Goal: Communication & Community: Ask a question

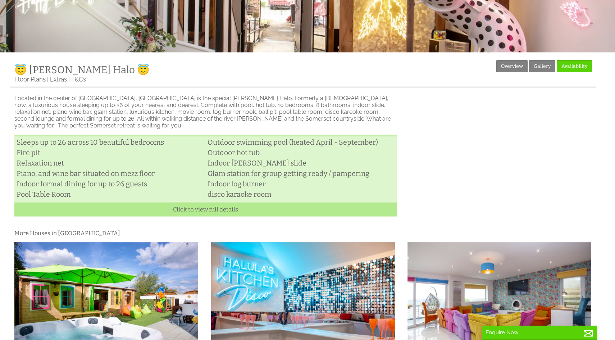
scroll to position [184, 0]
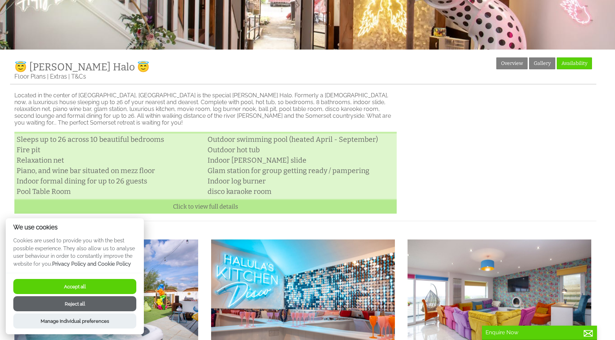
click at [88, 290] on button "Accept all" at bounding box center [74, 286] width 123 height 15
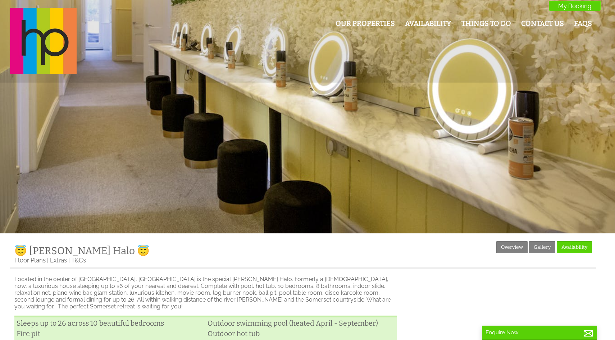
scroll to position [184, 0]
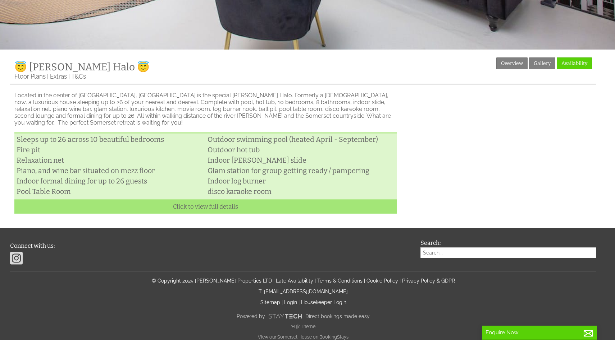
click at [215, 201] on link "Click to view full details" at bounding box center [205, 206] width 382 height 15
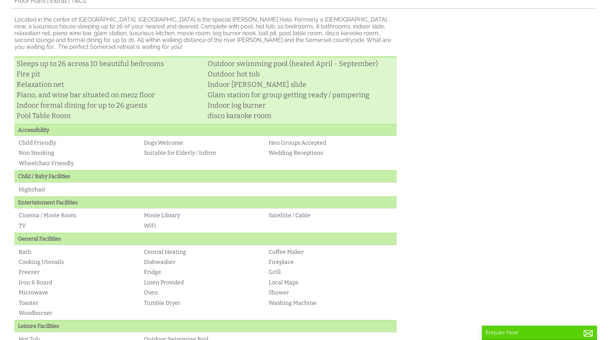
scroll to position [0, 0]
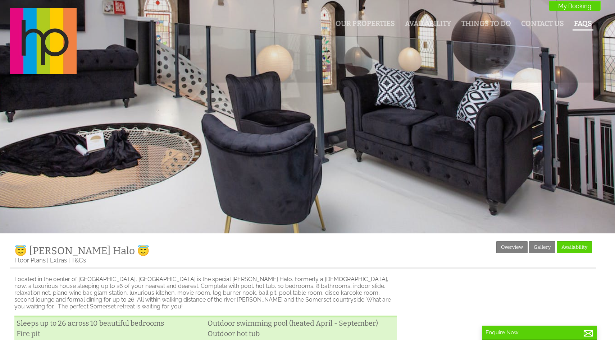
click at [585, 19] on link "FAQs" at bounding box center [583, 23] width 18 height 8
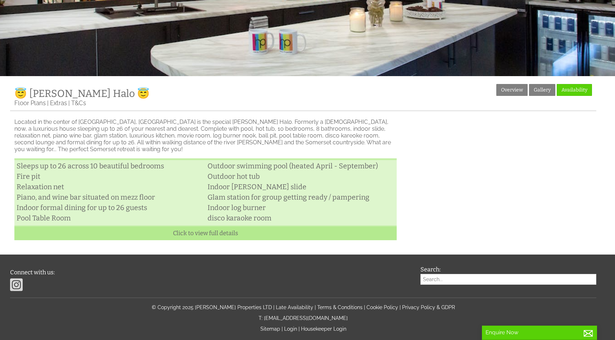
scroll to position [158, 0]
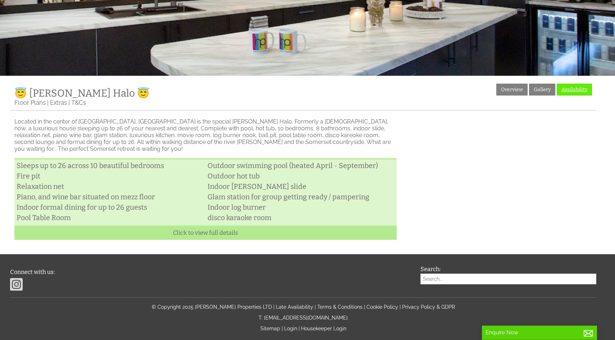
click at [577, 87] on link "Availability" at bounding box center [573, 90] width 35 height 12
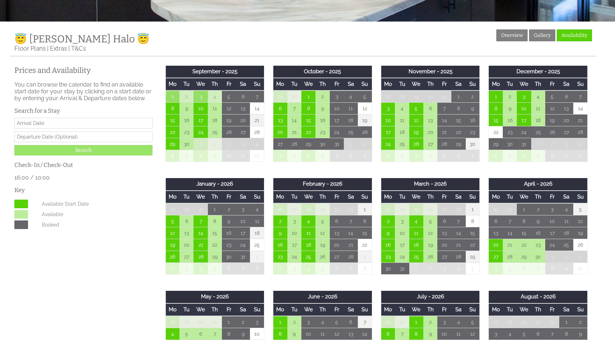
scroll to position [214, 0]
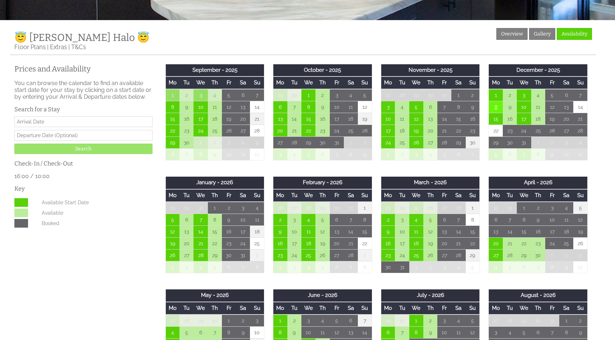
click at [495, 110] on td "8" at bounding box center [496, 107] width 14 height 12
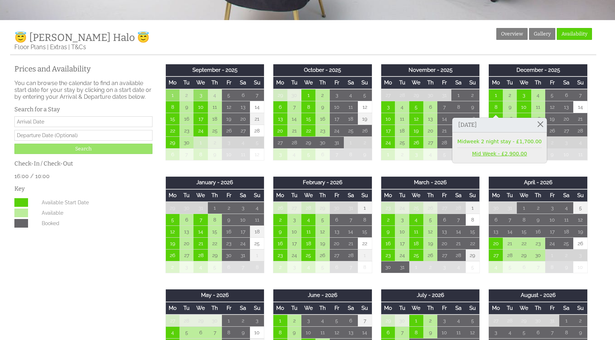
click at [501, 156] on link "Mid Week - £2,900.00" at bounding box center [499, 154] width 84 height 8
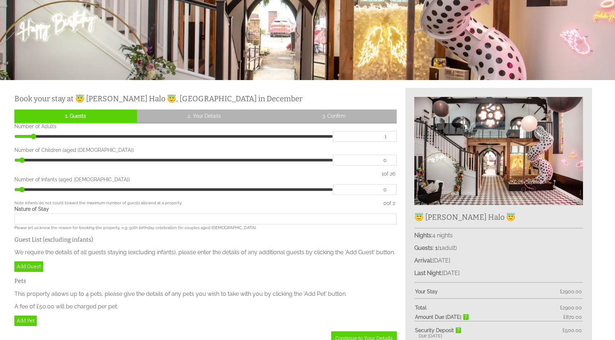
scroll to position [156, 0]
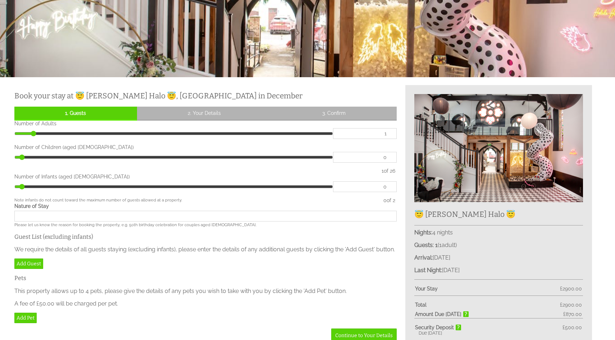
type input "2"
type input "3"
type input "4"
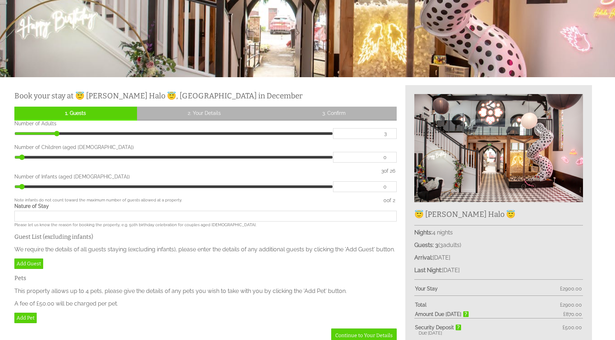
type input "4"
type input "5"
type input "6"
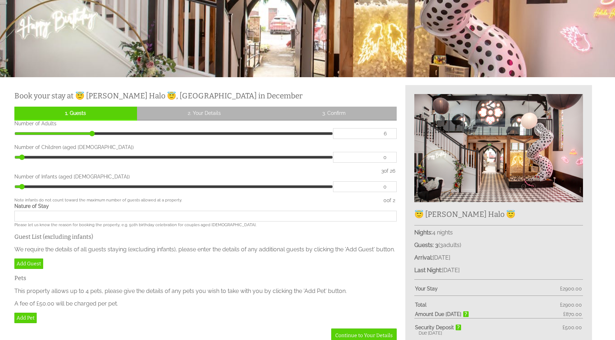
type input "7"
type input "8"
type input "9"
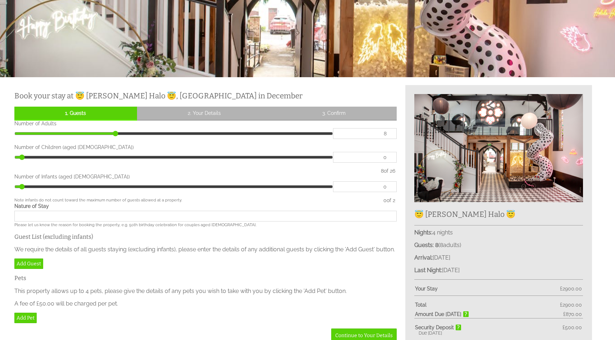
type input "9"
type input "10"
type input "11"
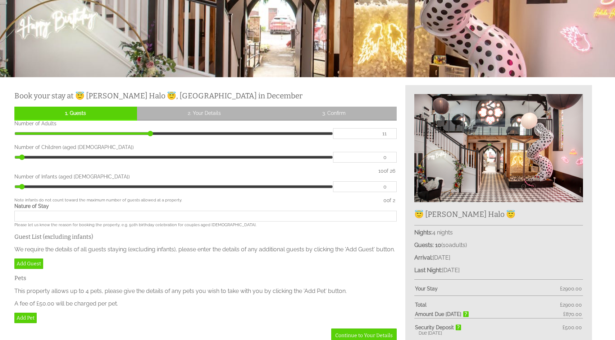
type input "12"
type input "13"
type input "14"
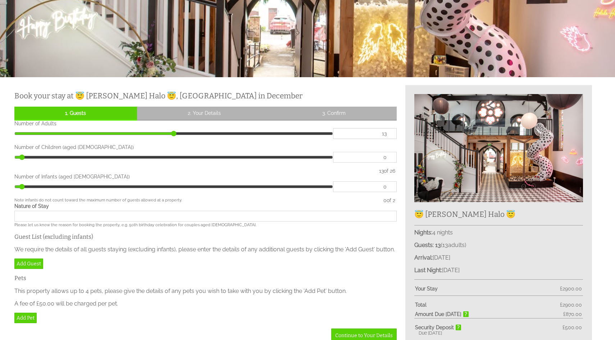
type input "14"
drag, startPoint x: 34, startPoint y: 134, endPoint x: 189, endPoint y: 150, distance: 155.3
type input "14"
click at [189, 139] on input "range" at bounding box center [173, 133] width 318 height 11
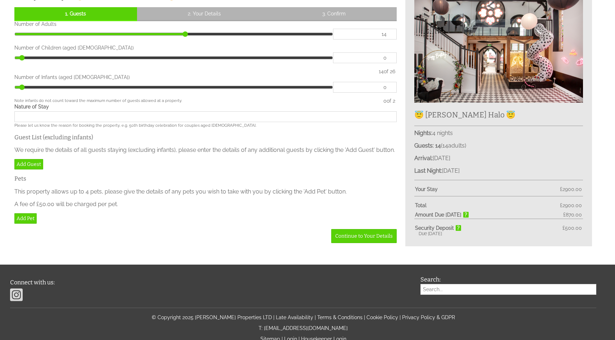
scroll to position [227, 0]
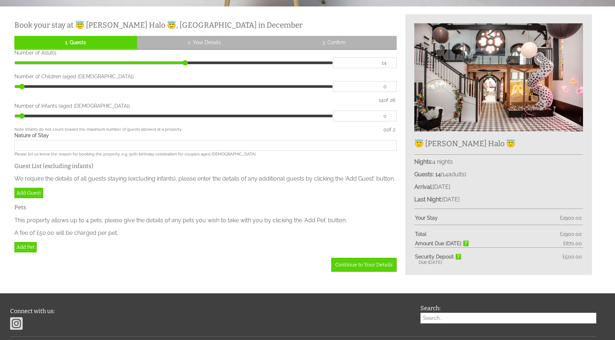
click at [85, 147] on input "Nature of Stay" at bounding box center [205, 145] width 382 height 11
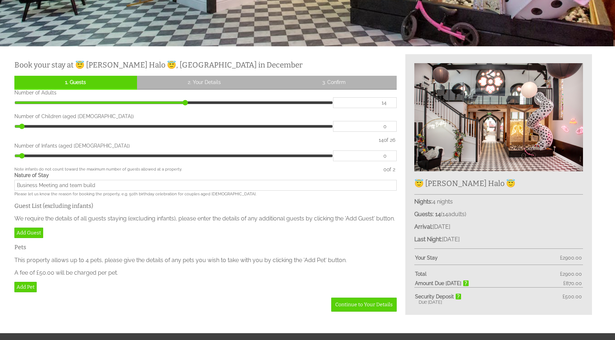
scroll to position [0, 0]
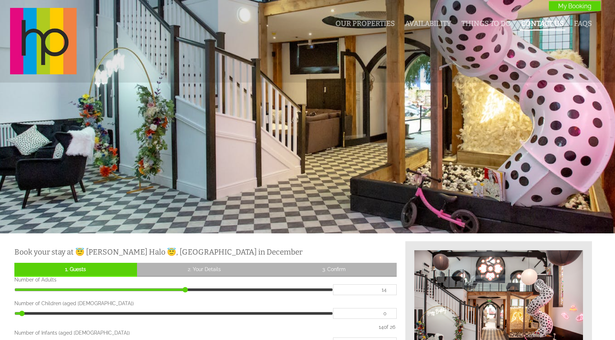
type input "Business Meeting and team build"
click at [542, 22] on link "Contact Us" at bounding box center [542, 23] width 43 height 8
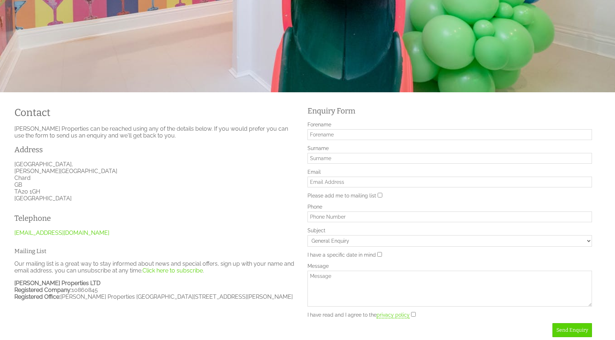
scroll to position [145, 0]
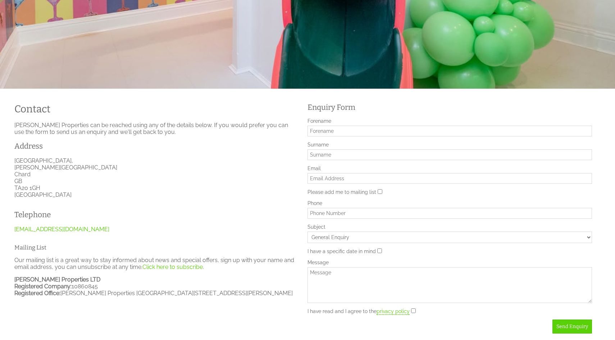
click at [377, 129] on input "Forename" at bounding box center [449, 131] width 284 height 11
type input "Derrick"
type input "Gough"
type input "dgough@webuy.com"
type input "07872541718"
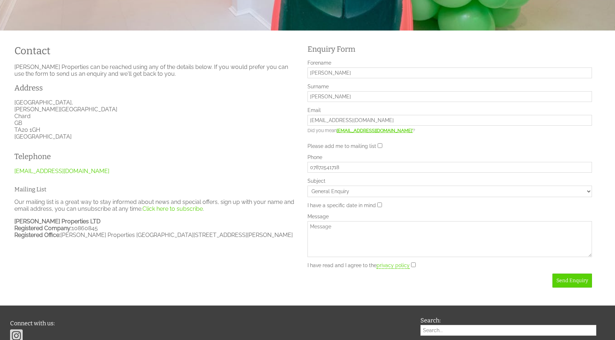
scroll to position [219, 0]
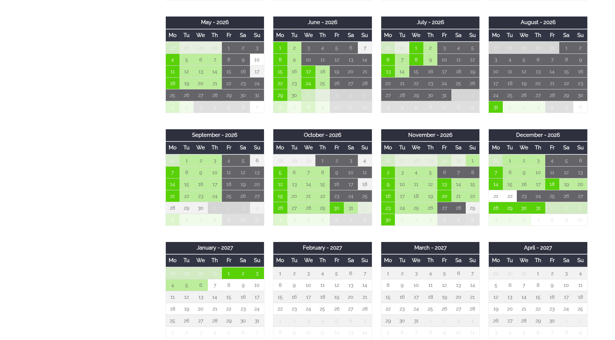
scroll to position [487, 0]
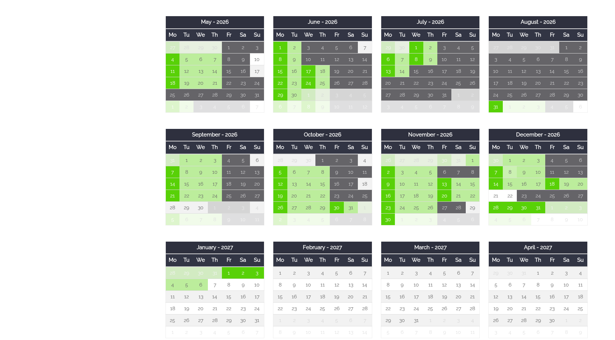
click at [510, 174] on td "8" at bounding box center [510, 172] width 14 height 12
click at [510, 186] on td "15" at bounding box center [510, 184] width 14 height 12
click at [496, 186] on td "14" at bounding box center [496, 184] width 14 height 12
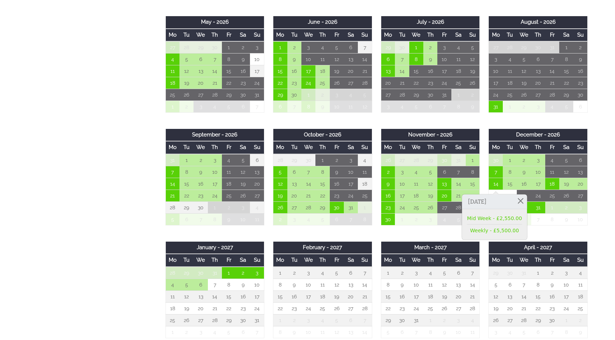
click at [405, 237] on div "September - 2025 Mo Tu We Th Fr Sa Su 1 2 3 4 5 6 7 8 9 10 11 12 13 14 15" at bounding box center [377, 128] width 440 height 679
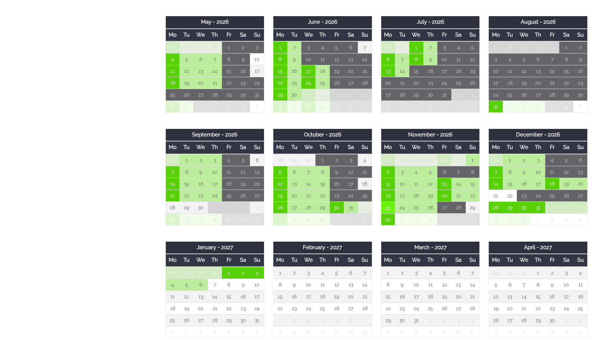
click at [389, 211] on td "23" at bounding box center [388, 208] width 14 height 12
click at [400, 241] on link "Mid Week - £2,550.00" at bounding box center [385, 243] width 55 height 8
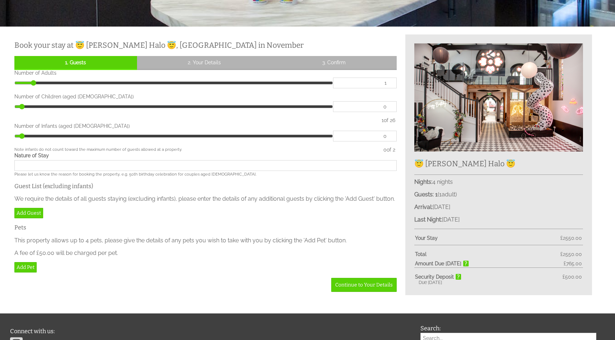
scroll to position [209, 0]
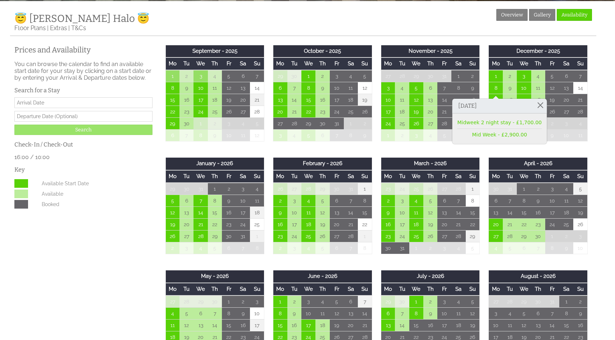
scroll to position [229, 0]
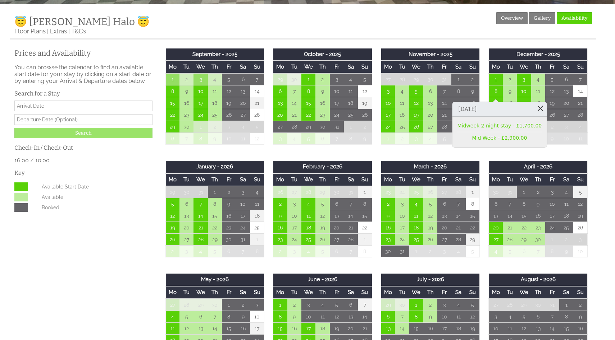
click at [534, 105] on link at bounding box center [540, 108] width 13 height 13
click at [534, 108] on link at bounding box center [540, 108] width 13 height 13
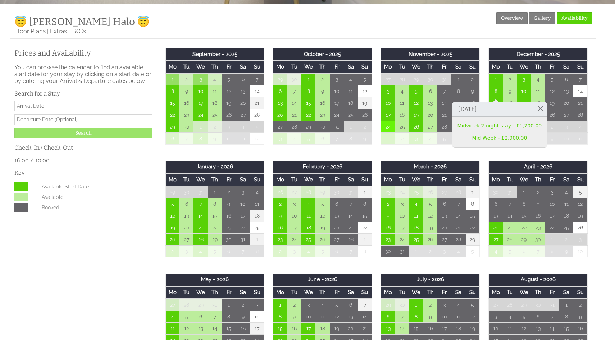
click at [390, 127] on td "24" at bounding box center [388, 127] width 14 height 12
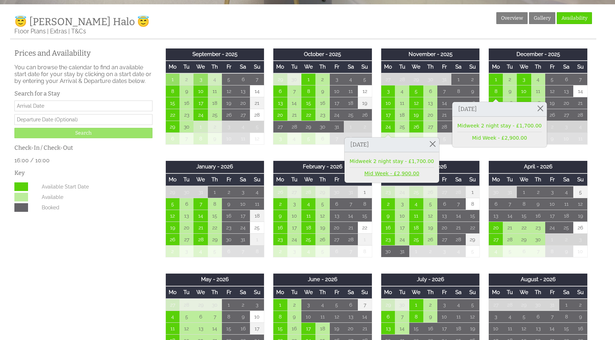
click at [396, 174] on link "Mid Week - £2,900.00" at bounding box center [391, 174] width 84 height 8
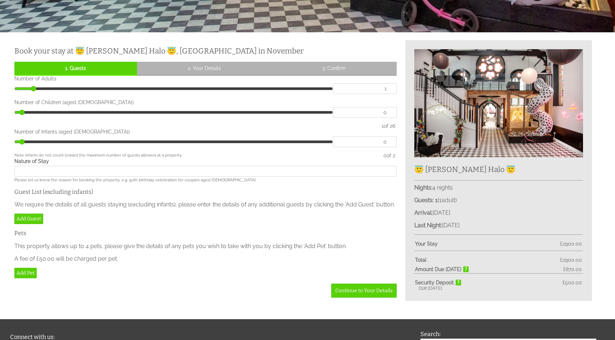
scroll to position [199, 0]
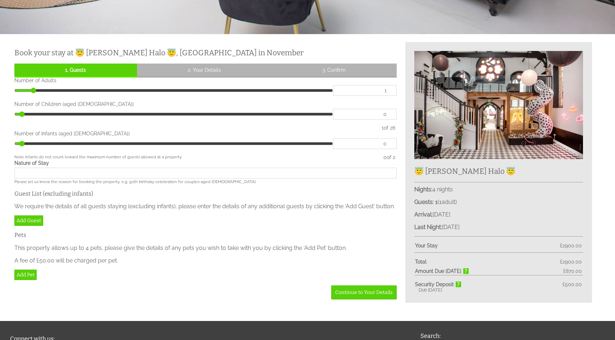
type input "2"
type input "4"
type input "5"
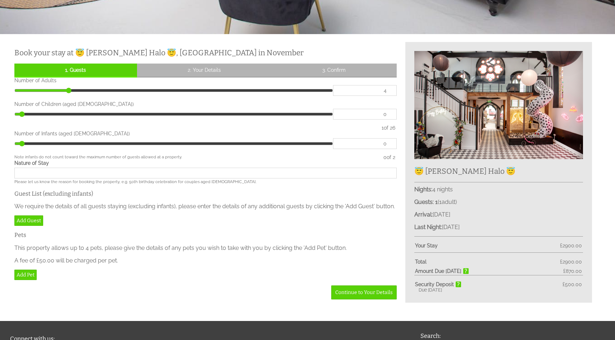
type input "5"
type input "8"
type input "11"
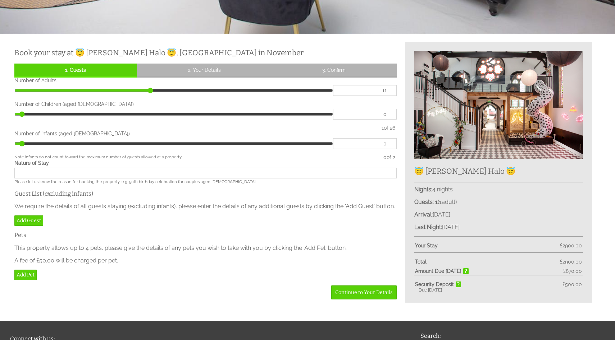
type input "13"
type input "15"
type input "18"
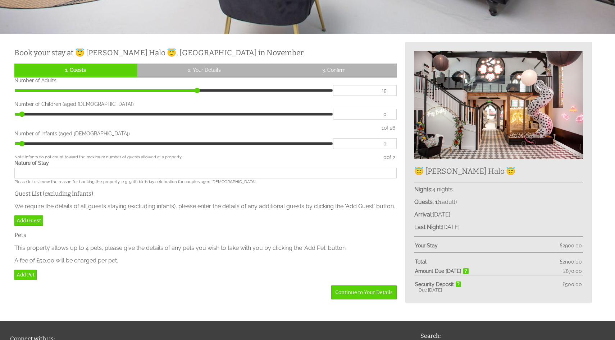
type input "18"
type input "19"
type input "21"
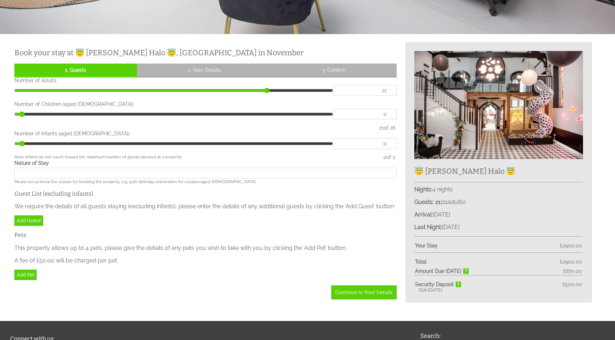
type input "22"
type input "21"
type input "20"
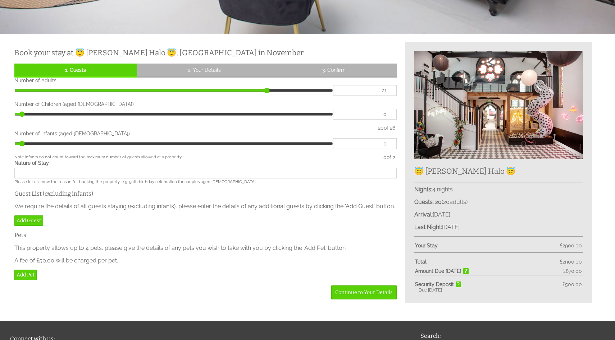
type input "20"
type input "19"
type input "18"
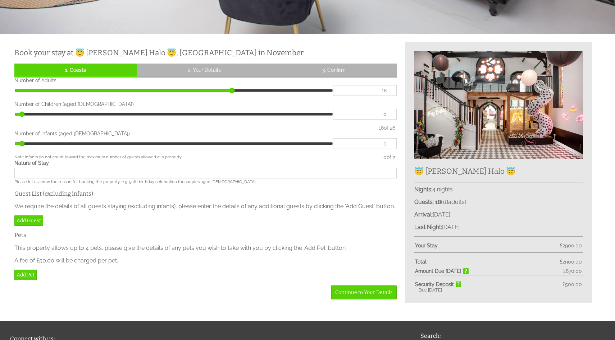
type input "17"
type input "16"
drag, startPoint x: 35, startPoint y: 92, endPoint x: 207, endPoint y: 96, distance: 173.0
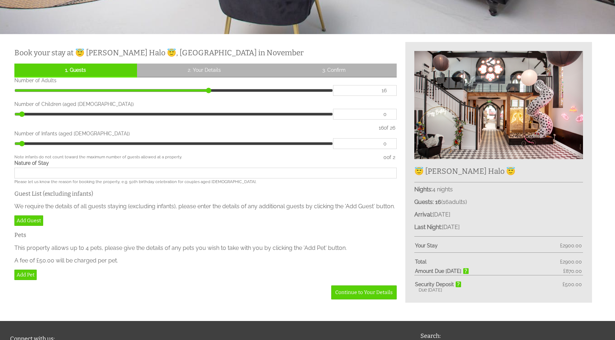
type input "16"
click at [207, 96] on input "range" at bounding box center [173, 90] width 318 height 11
click at [196, 175] on input "Nature of Stay" at bounding box center [205, 173] width 382 height 11
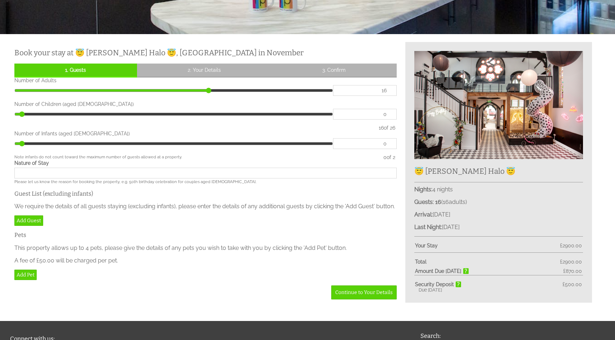
type input "Business Meeting and team build"
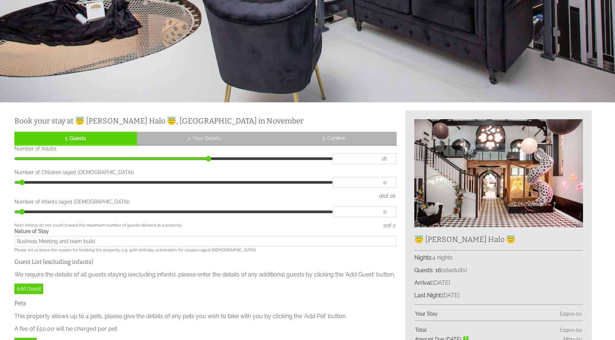
scroll to position [0, 0]
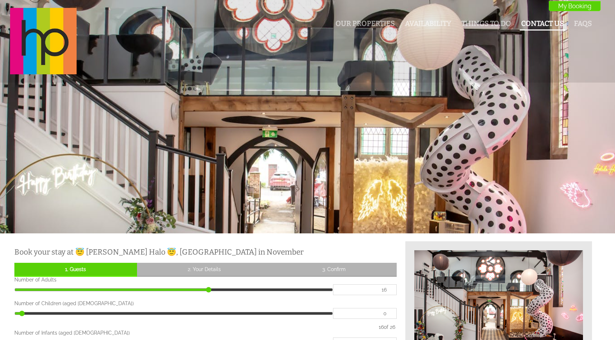
click at [544, 22] on link "Contact Us" at bounding box center [542, 23] width 43 height 8
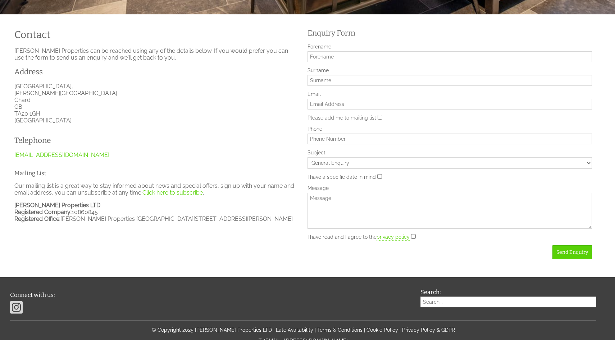
scroll to position [220, 0]
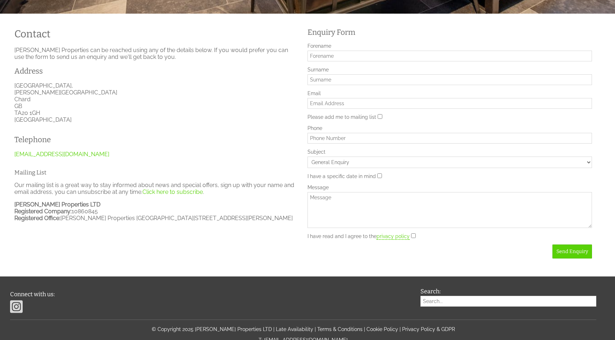
click at [353, 49] on div "Forename" at bounding box center [449, 52] width 284 height 18
click at [350, 53] on input "Forename" at bounding box center [449, 56] width 284 height 11
type input "Derrick"
type input "Gough"
type input "dgough@webuy.com"
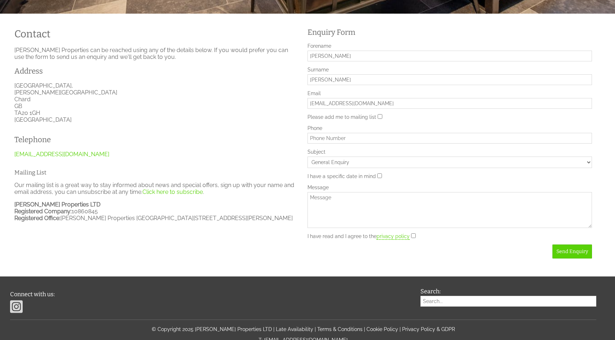
type input "07872541718"
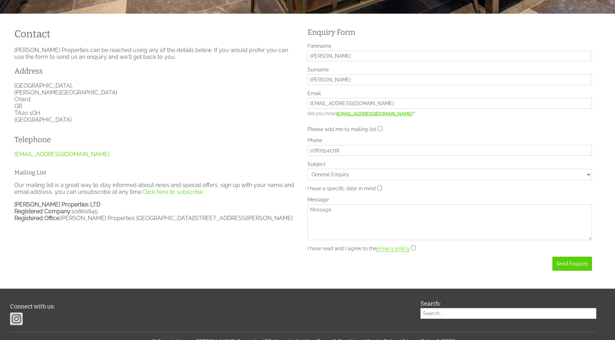
click at [347, 173] on select "General Enquiry 🌊 Halula Beach House 🌊 😇 Halula Halo 😇 🗝️ Key West 🗝️ 💚 Halula …" at bounding box center [449, 175] width 284 height 12
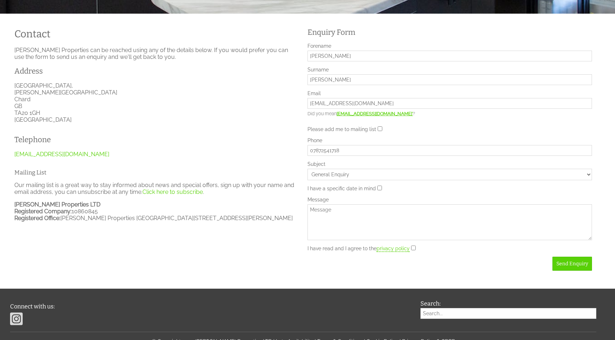
select select "312"
click at [307, 170] on select "General Enquiry 🌊 Halula Beach House 🌊 😇 Halula Halo 😇 🗝️ Key West 🗝️ 💚 Halula …" at bounding box center [449, 175] width 284 height 12
click at [336, 212] on textarea "Message" at bounding box center [449, 223] width 284 height 36
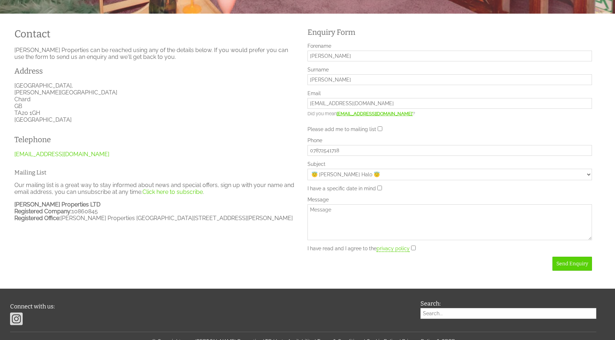
click at [377, 191] on input "I have a specific date in mind" at bounding box center [379, 188] width 5 height 5
checkbox input "true"
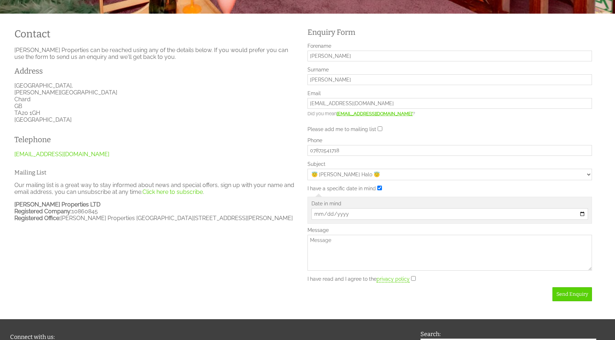
click at [582, 217] on input "Date in mind" at bounding box center [449, 214] width 276 height 12
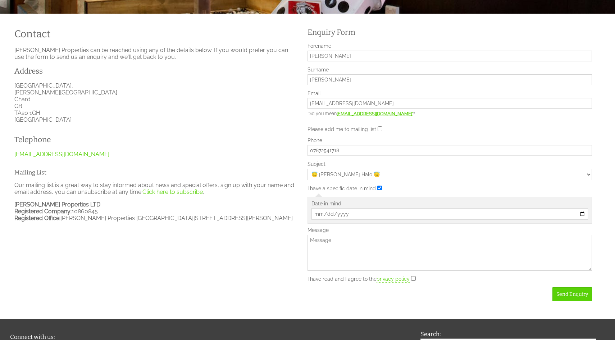
type input "2025-11-24"
click at [338, 251] on textarea "Message" at bounding box center [449, 253] width 284 height 36
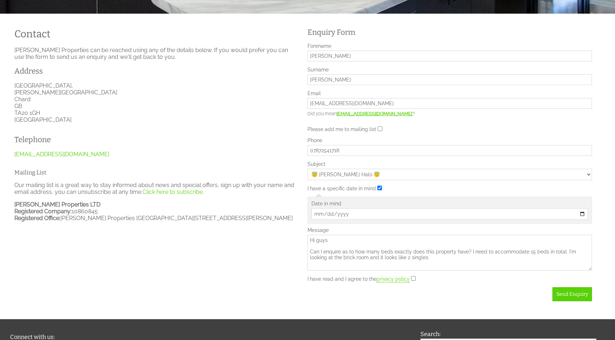
scroll to position [3, 0]
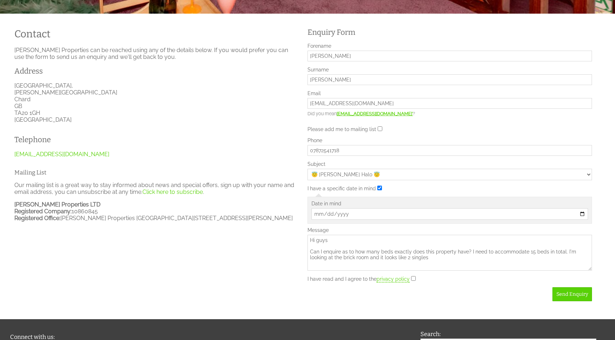
click at [559, 250] on textarea "Hi guys Can I enquire as to how many beds exactly does this property have? I ne…" at bounding box center [449, 253] width 284 height 36
click at [545, 258] on textarea "Hi guys Can I enquire as to how many beds exactly does this property have? I ne…" at bounding box center [449, 253] width 284 height 36
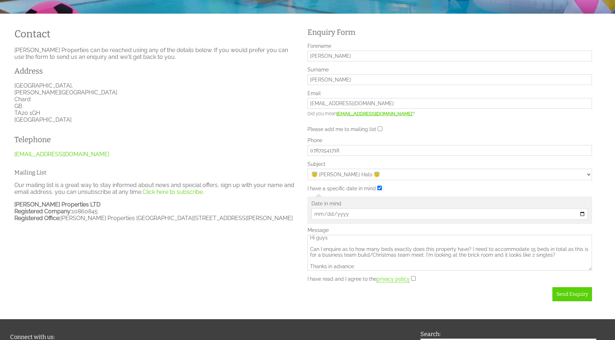
type textarea "Hi guys Can I enquire as to how many beds exactly does this property have? I ne…"
click at [412, 279] on input "I have read and I agree to the privacy policy" at bounding box center [413, 278] width 5 height 5
checkbox input "true"
click at [569, 302] on button "Send Enquiry" at bounding box center [572, 295] width 40 height 14
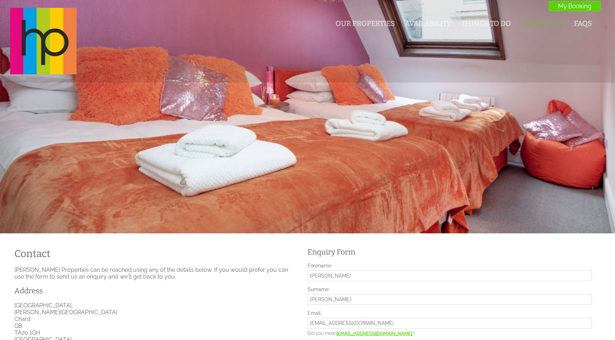
click at [372, 18] on ul "Our Properties Availability Things To Do Contact Us FAQs My Booking" at bounding box center [463, 24] width 265 height 15
click at [364, 23] on link "Our Properties" at bounding box center [364, 23] width 59 height 8
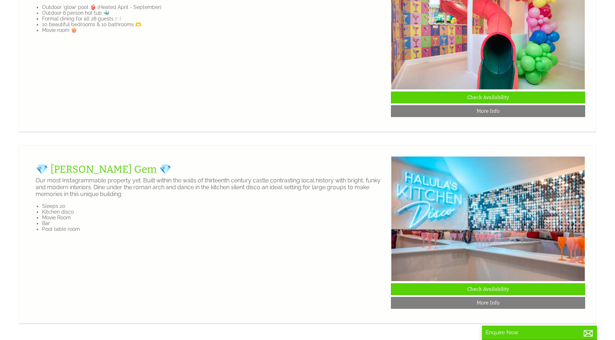
scroll to position [1071, 0]
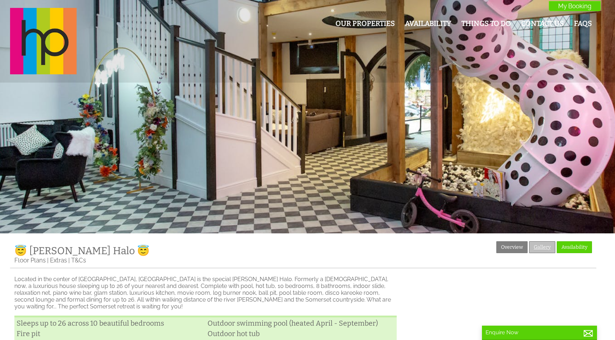
click at [534, 249] on link "Gallery" at bounding box center [542, 248] width 26 height 12
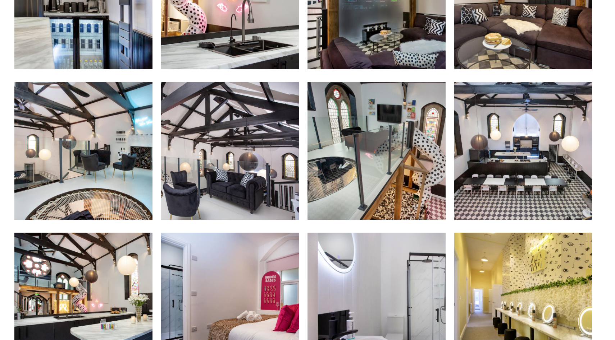
scroll to position [494, 0]
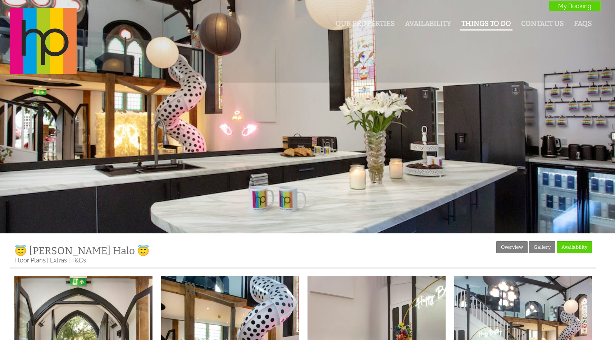
click at [480, 22] on link "Things To Do" at bounding box center [486, 23] width 50 height 8
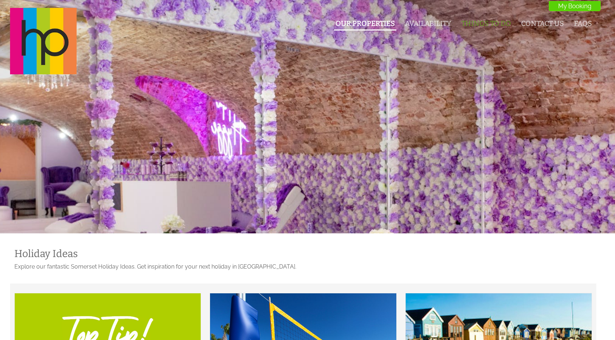
click at [361, 22] on link "Our Properties" at bounding box center [364, 23] width 59 height 8
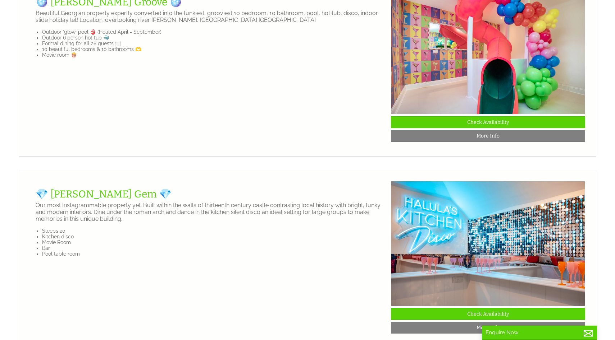
scroll to position [1039, 0]
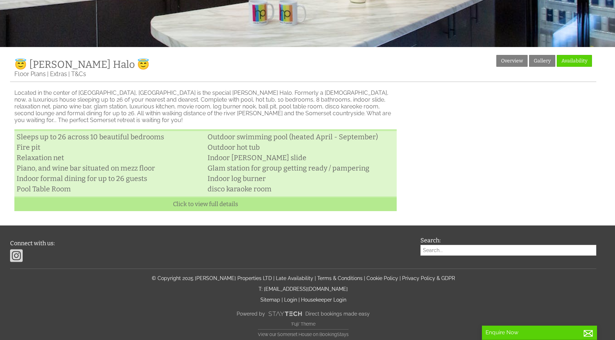
scroll to position [186, 0]
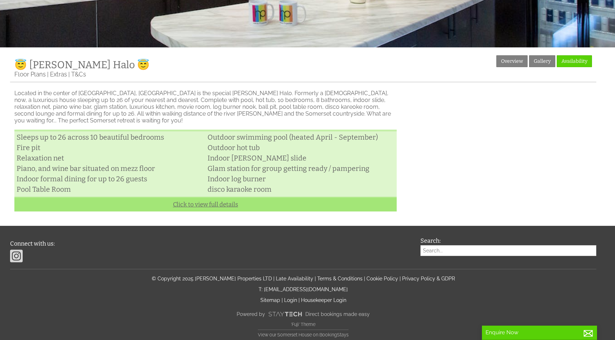
click at [207, 197] on link "Click to view full details" at bounding box center [205, 204] width 382 height 15
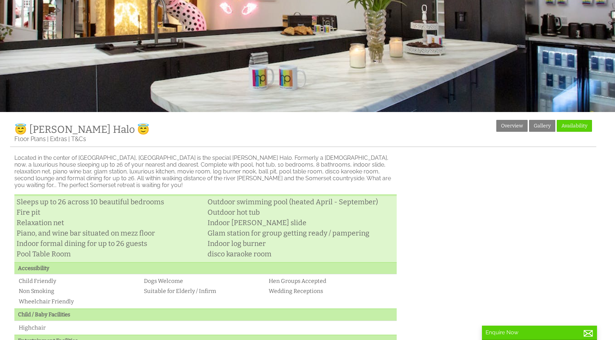
scroll to position [20, 0]
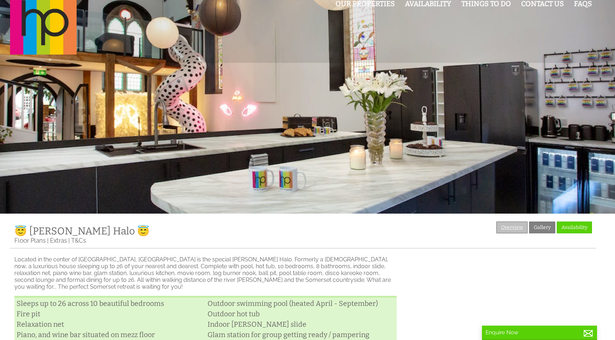
click at [520, 228] on link "Overview" at bounding box center [511, 228] width 31 height 12
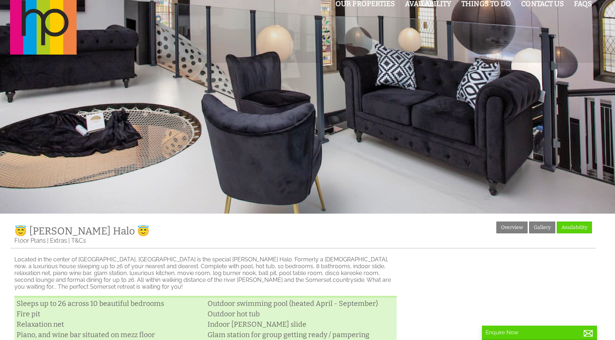
scroll to position [0, 0]
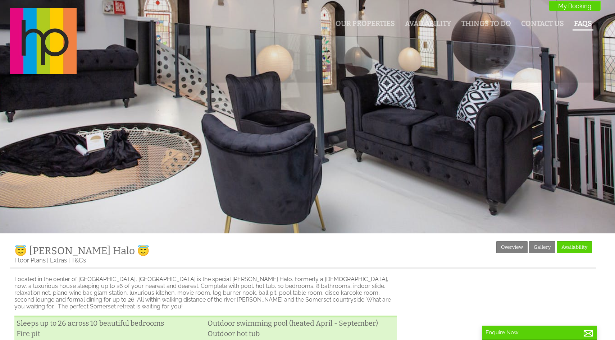
click at [587, 23] on link "FAQs" at bounding box center [583, 23] width 18 height 8
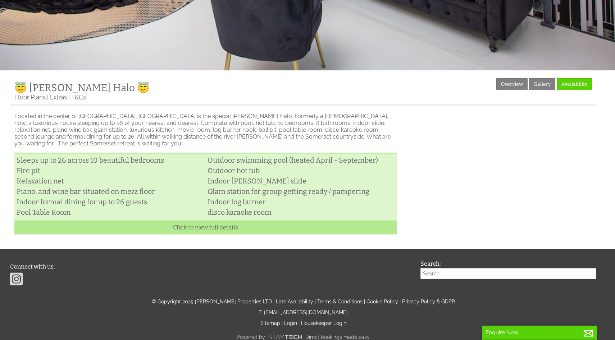
scroll to position [187, 0]
